Goal: Book appointment/travel/reservation

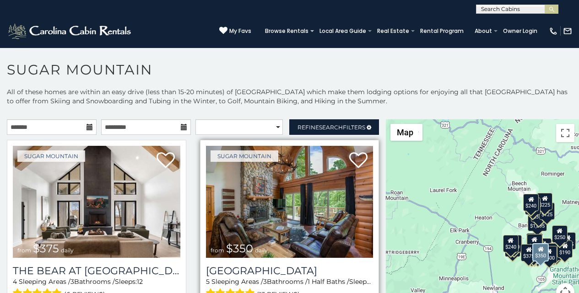
click at [218, 167] on img at bounding box center [290, 202] width 168 height 112
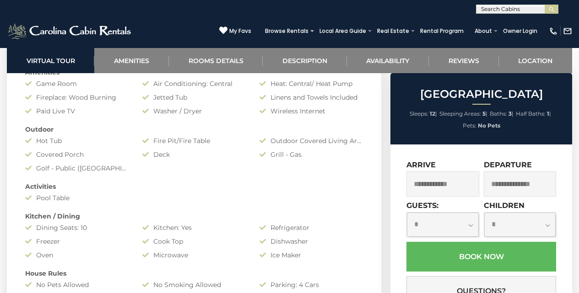
scroll to position [737, 0]
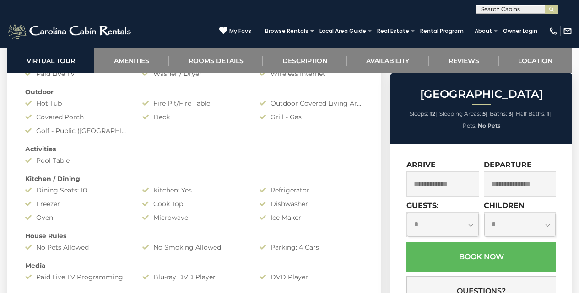
click at [414, 201] on label "Guests:" at bounding box center [422, 205] width 32 height 9
click at [414, 213] on select "**********" at bounding box center [442, 225] width 71 height 24
select select "*"
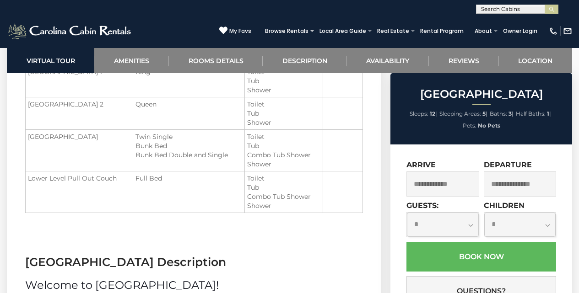
scroll to position [1137, 0]
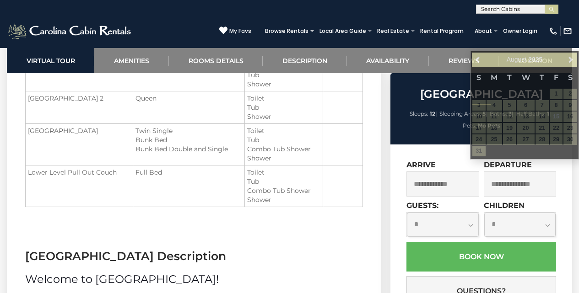
click at [498, 177] on input "text" at bounding box center [520, 184] width 72 height 25
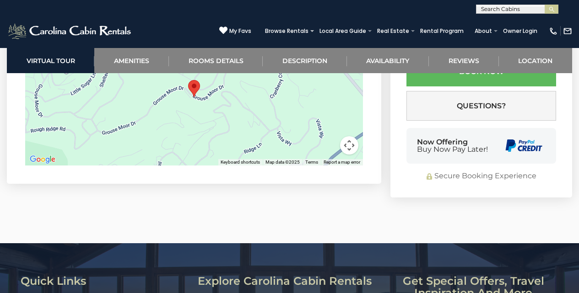
scroll to position [2631, 0]
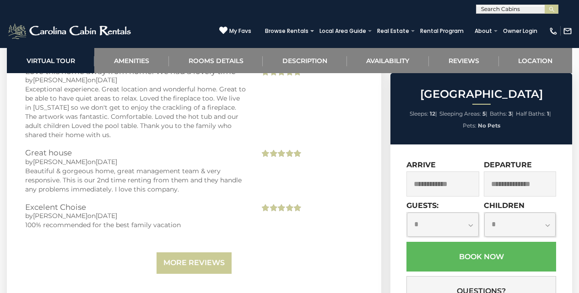
scroll to position [2193, 0]
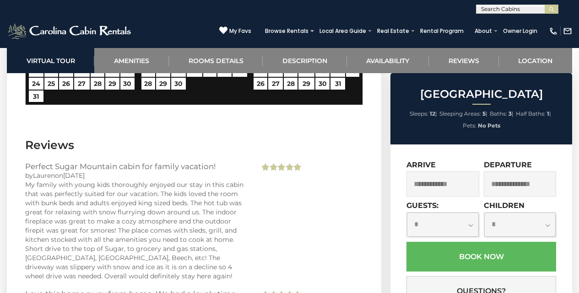
scroll to position [2040, 0]
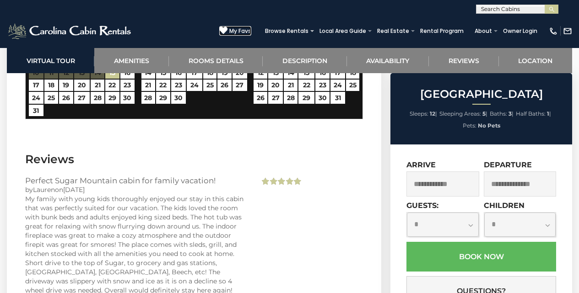
click at [227, 34] on icon at bounding box center [223, 30] width 8 height 8
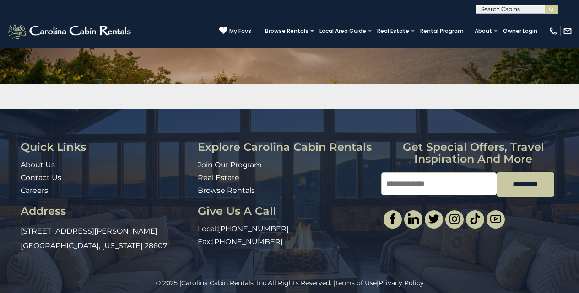
scroll to position [132, 0]
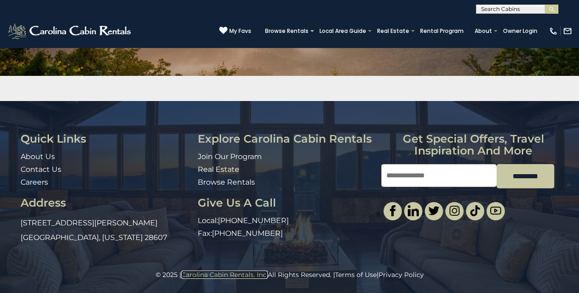
click at [205, 277] on link "Carolina Cabin Rentals, Inc." at bounding box center [224, 275] width 87 height 8
